Goal: Task Accomplishment & Management: Complete application form

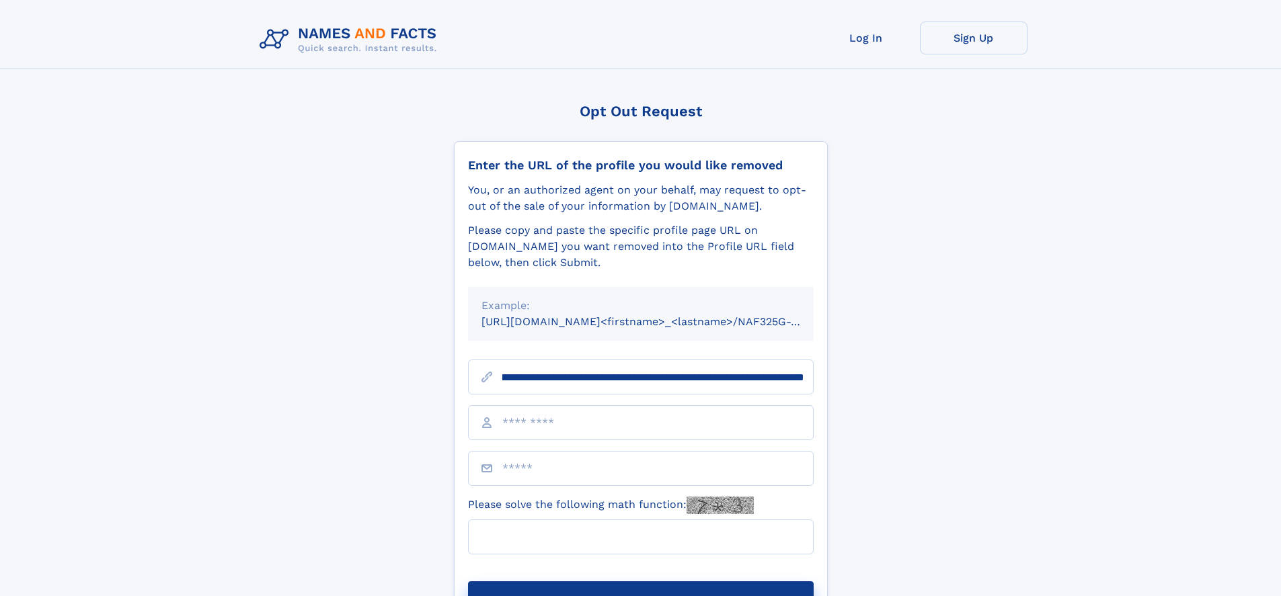
scroll to position [0, 167]
type input "**********"
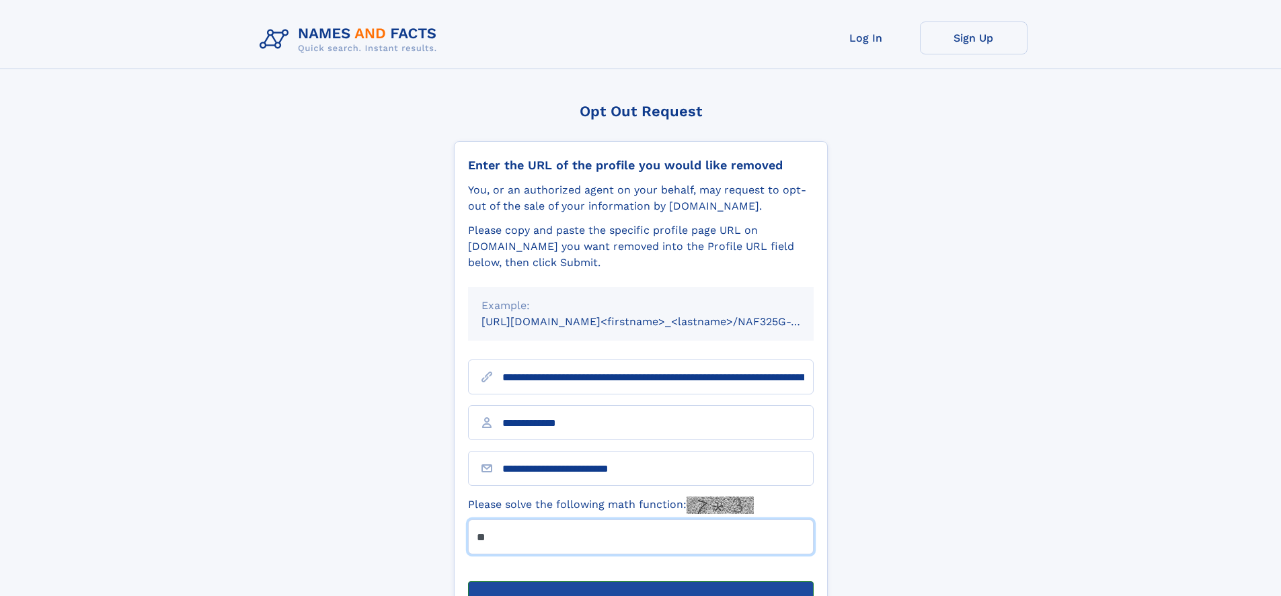
type input "**"
click at [640, 582] on button "Submit Opt Out Request" at bounding box center [641, 603] width 346 height 43
